Goal: Transaction & Acquisition: Obtain resource

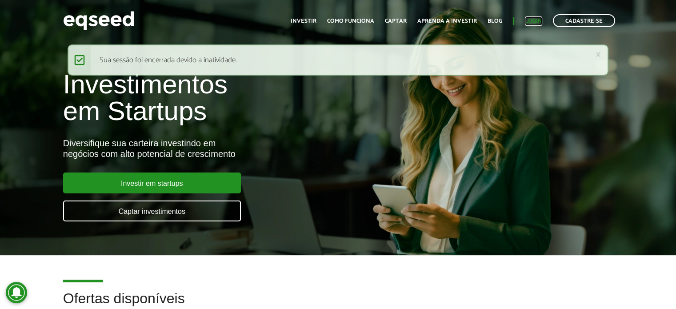
click at [532, 20] on link "Login" at bounding box center [533, 21] width 17 height 6
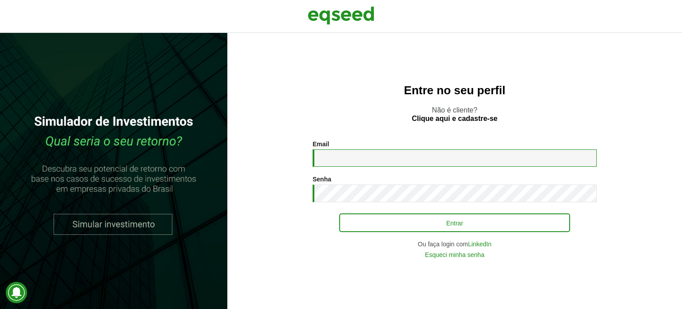
type input "**********"
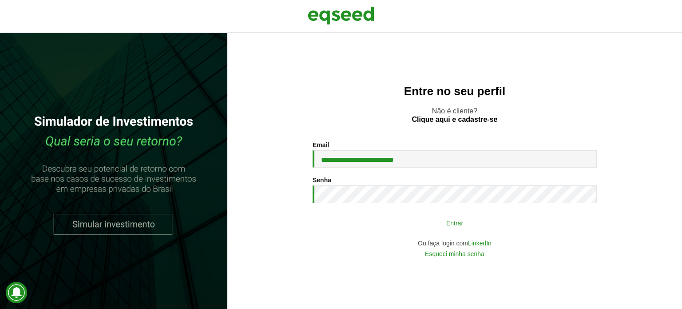
click at [428, 228] on button "Entrar" at bounding box center [454, 222] width 231 height 17
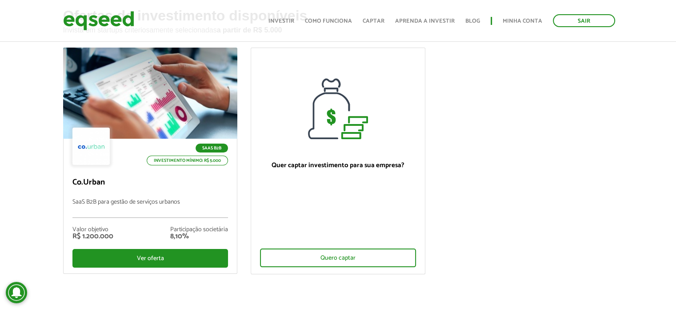
scroll to position [62, 0]
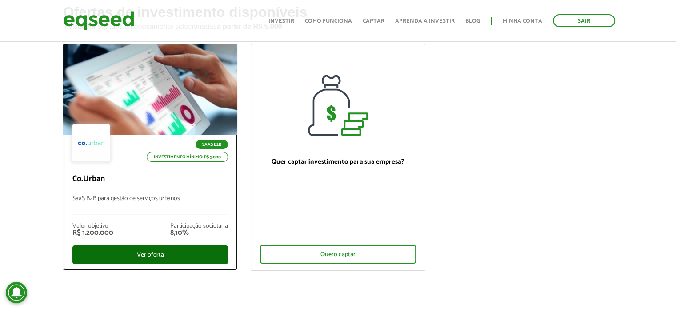
click at [134, 252] on div "Ver oferta" at bounding box center [150, 254] width 156 height 19
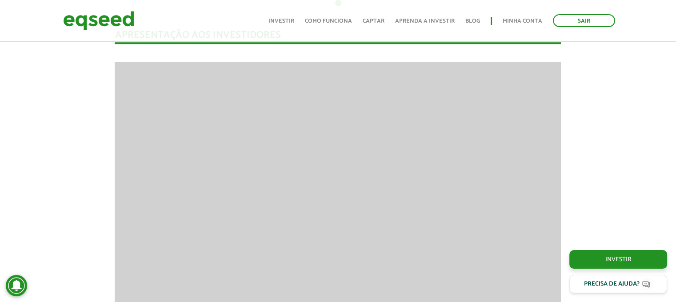
scroll to position [794, 0]
